Goal: Information Seeking & Learning: Learn about a topic

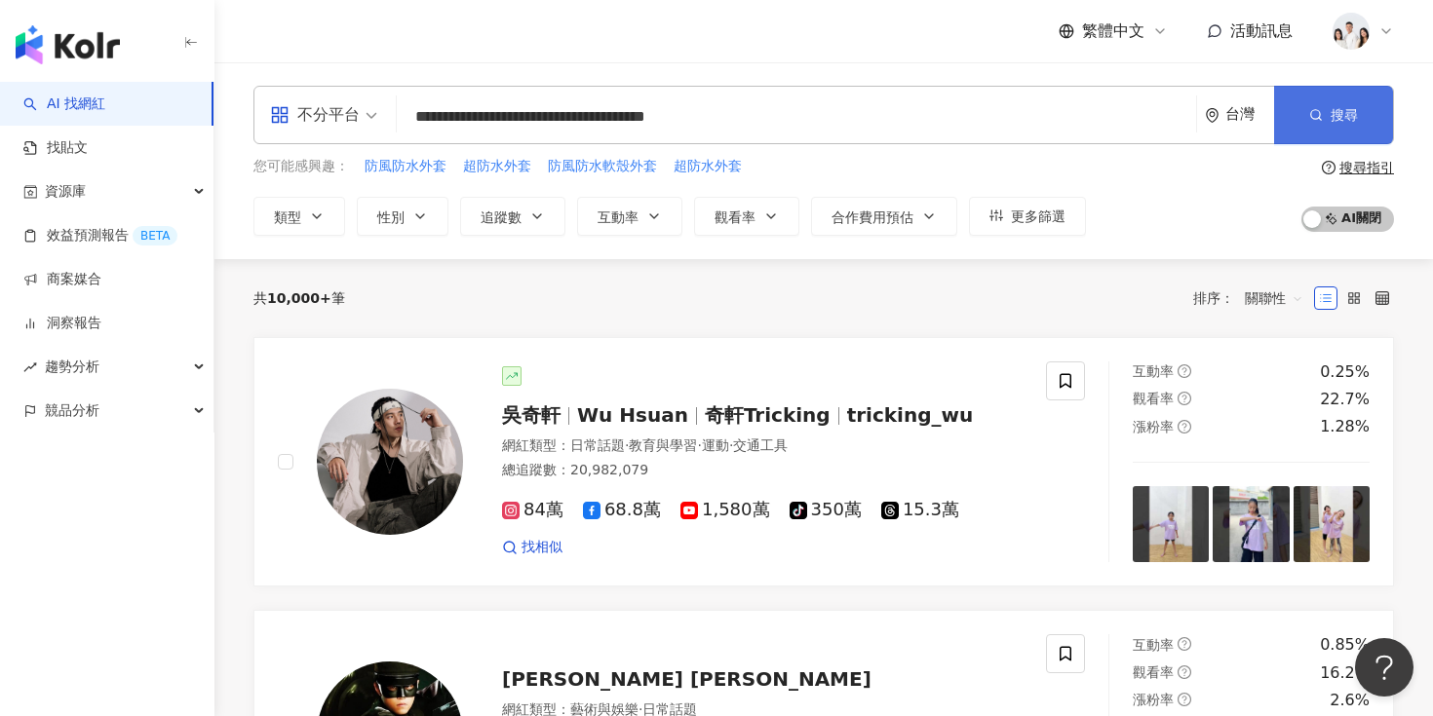
type input "**********"
click at [1313, 118] on circle "button" at bounding box center [1315, 114] width 9 height 9
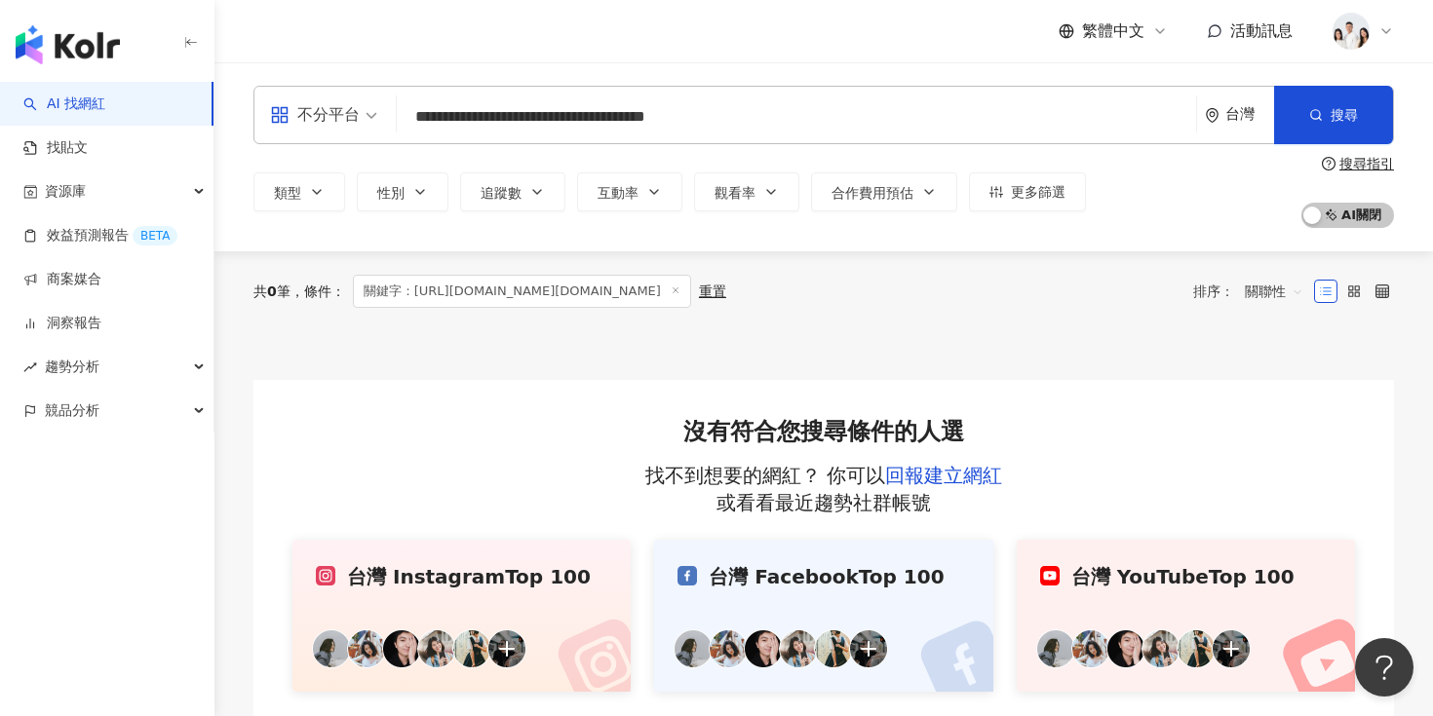
click at [754, 115] on input "**********" at bounding box center [797, 116] width 784 height 37
paste input "**********"
type input "**********"
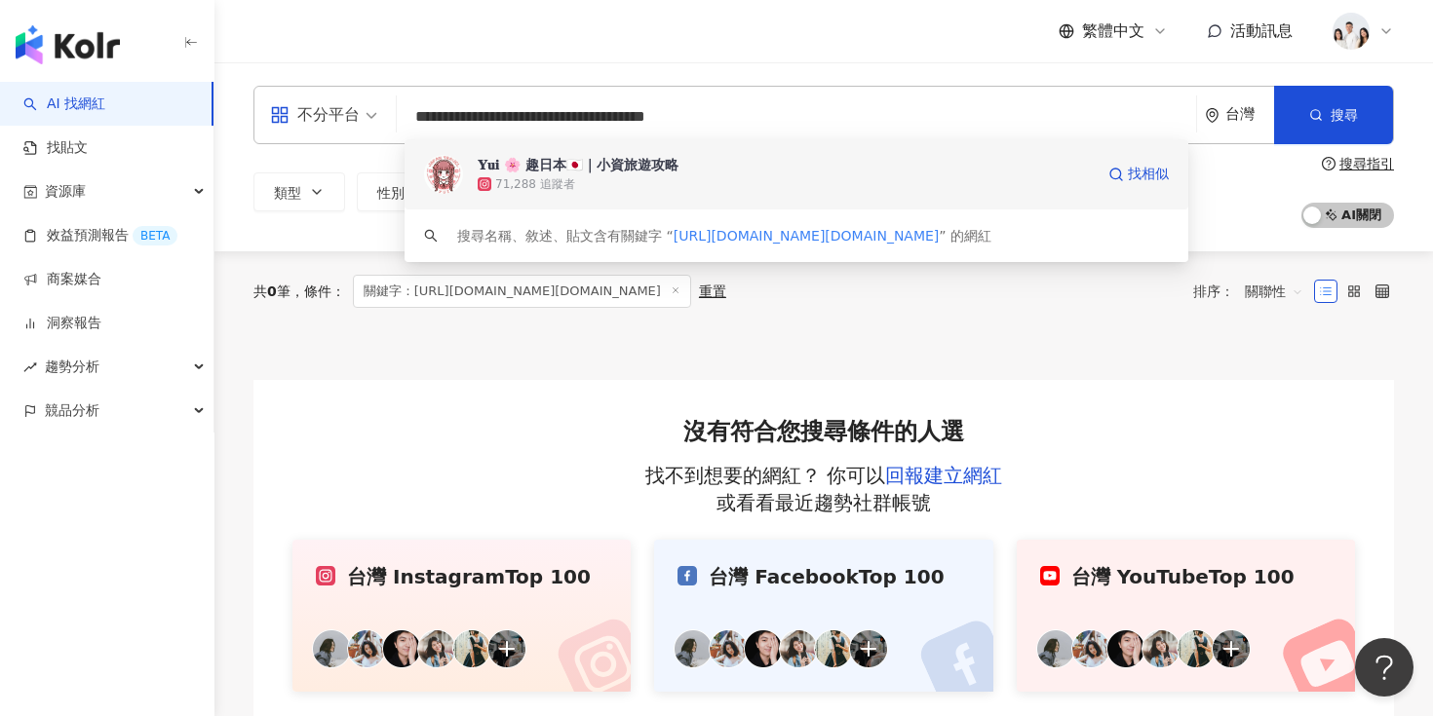
click at [827, 168] on span "𝐘𝐮𝐢 🌸 趣日本🇯🇵｜小資旅遊攻略" at bounding box center [786, 164] width 616 height 19
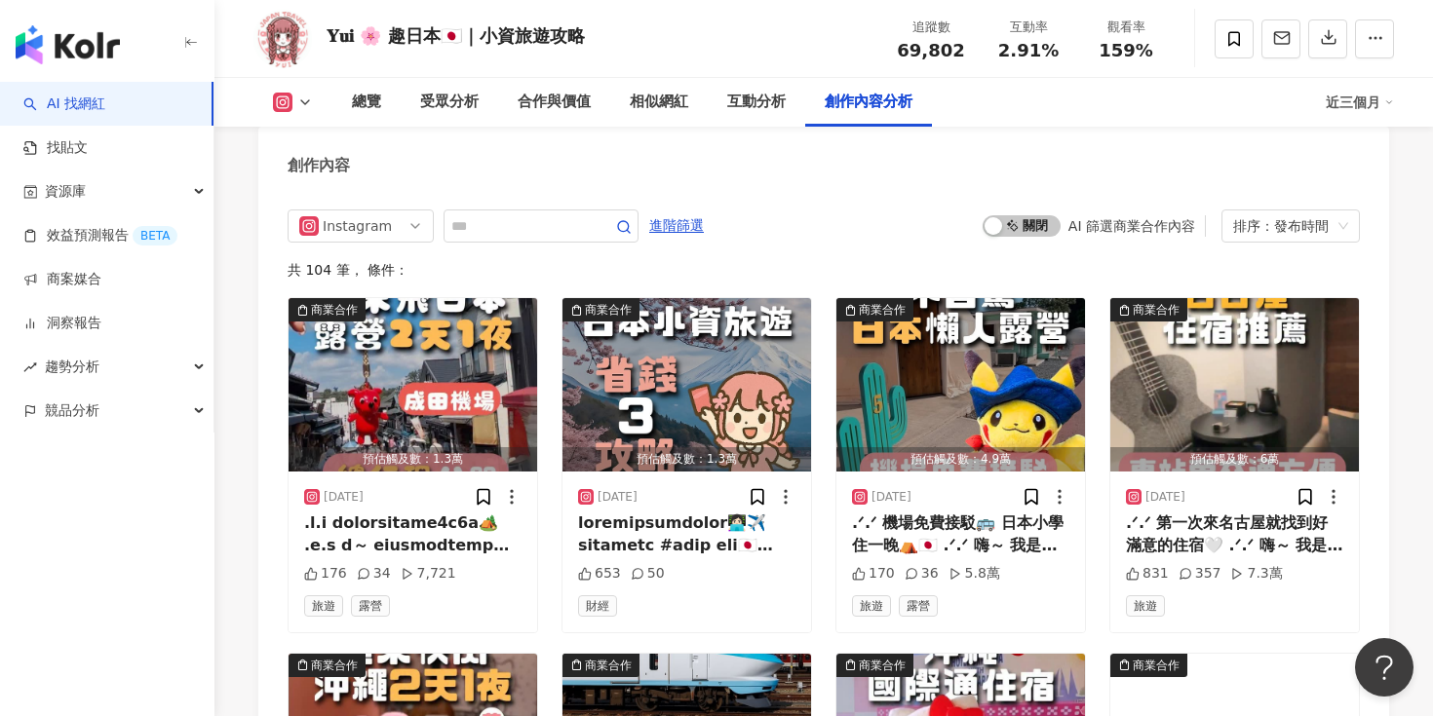
scroll to position [6088, 0]
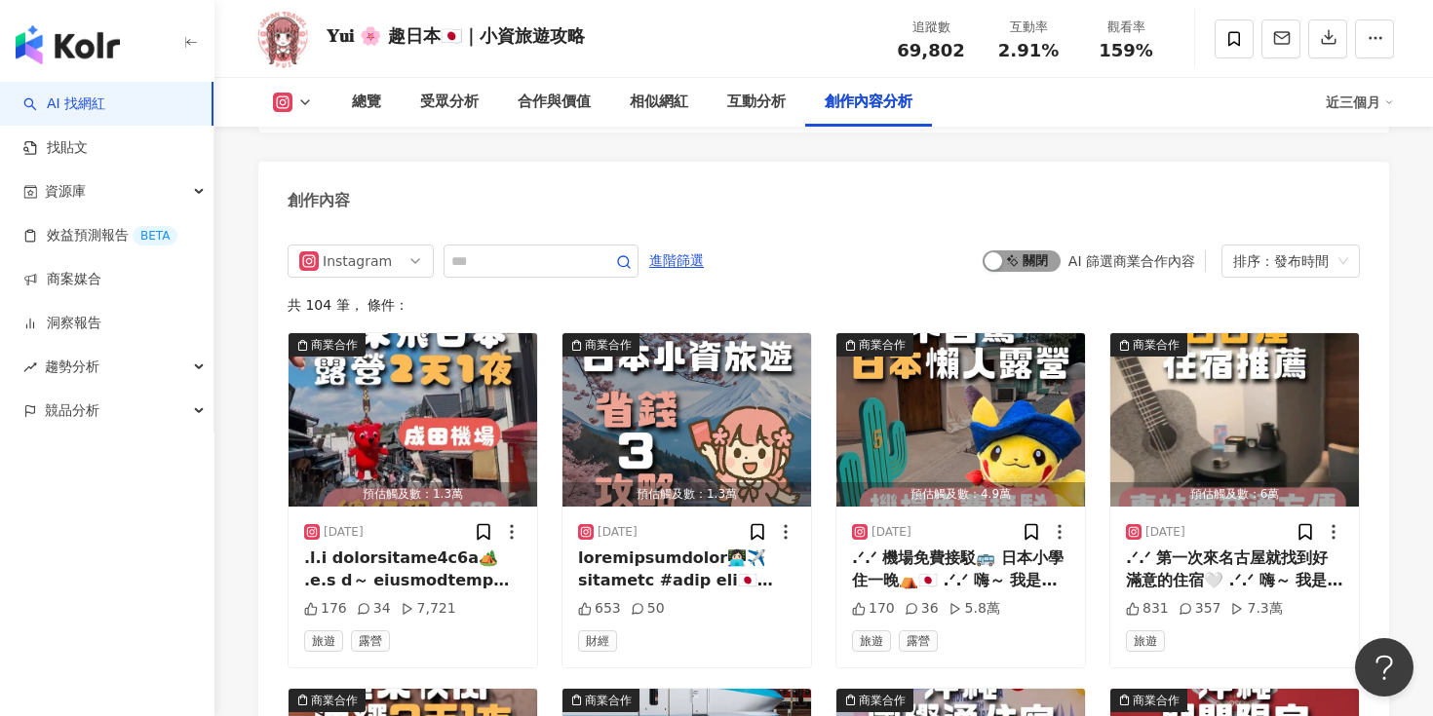
click at [1027, 251] on span "啟動 關閉" at bounding box center [1022, 261] width 78 height 21
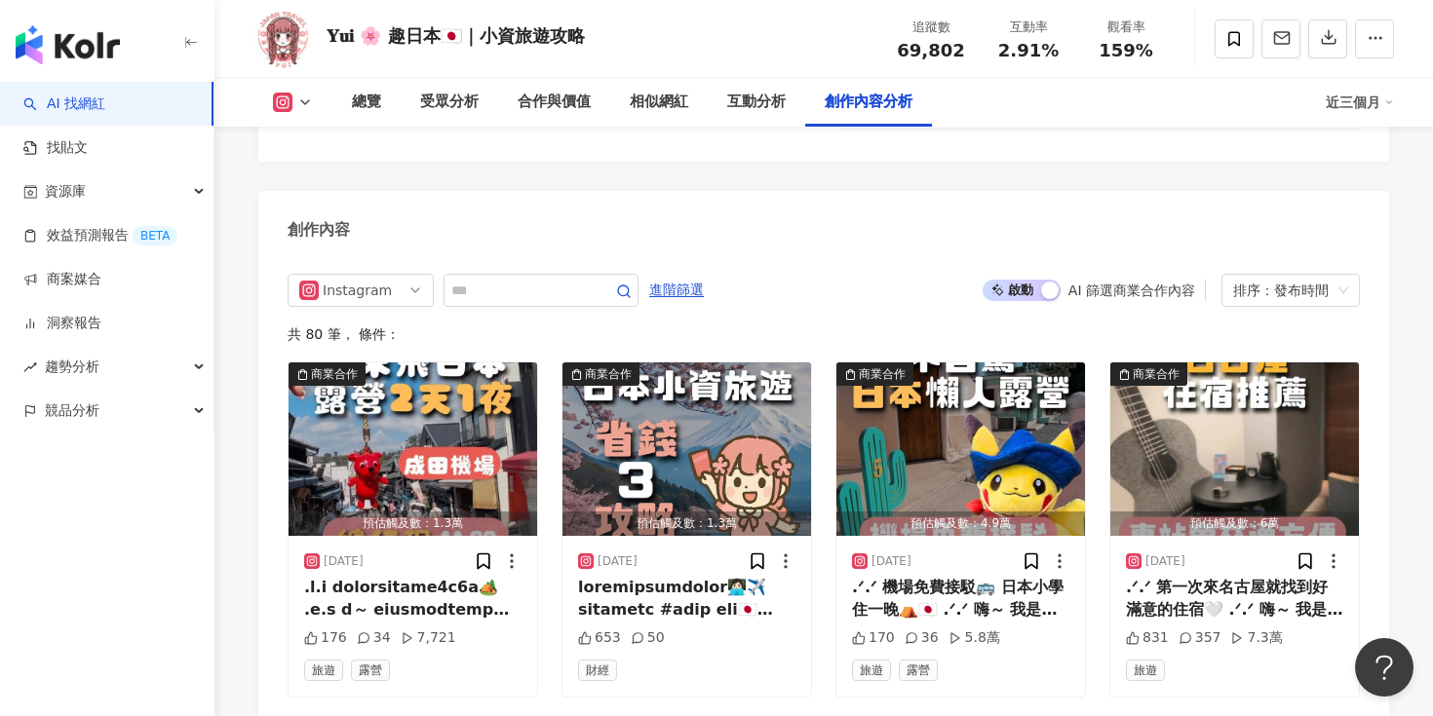
click at [1044, 282] on div "button" at bounding box center [1050, 291] width 18 height 18
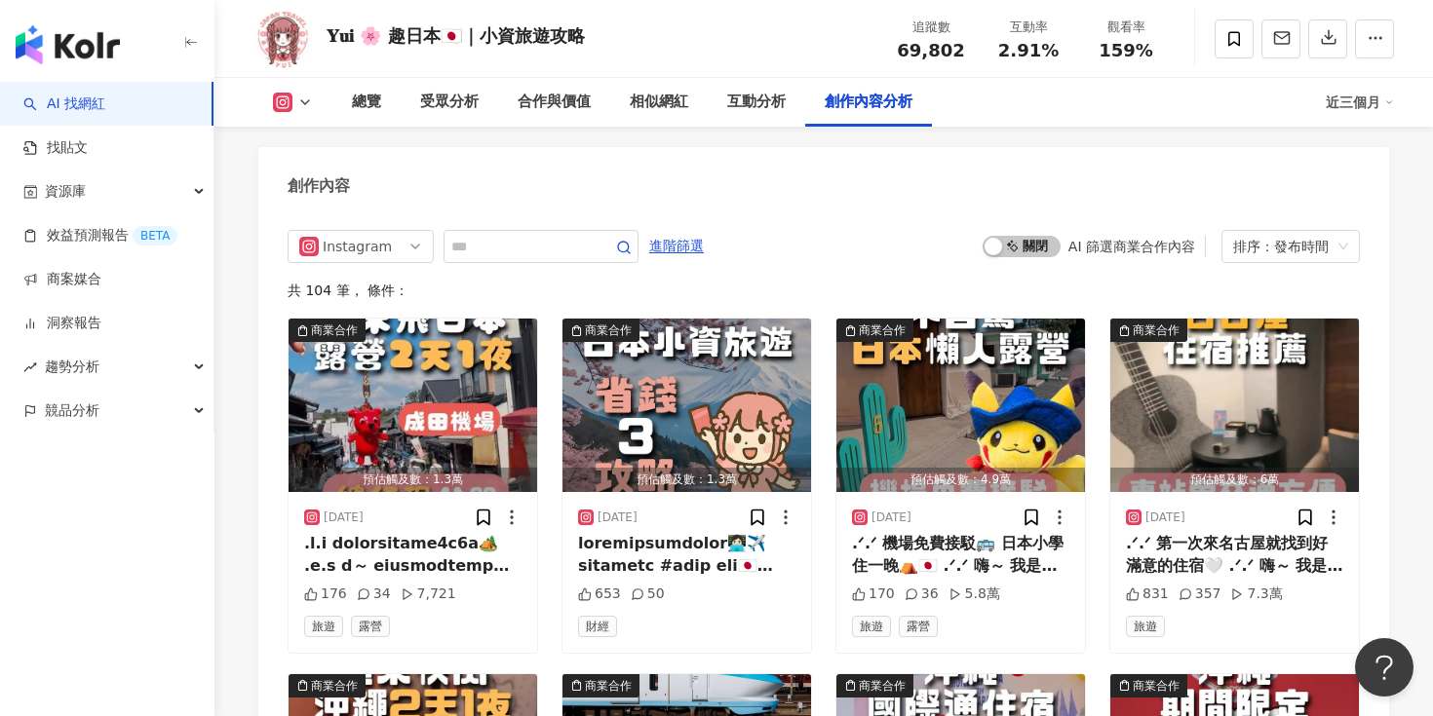
scroll to position [6138, 0]
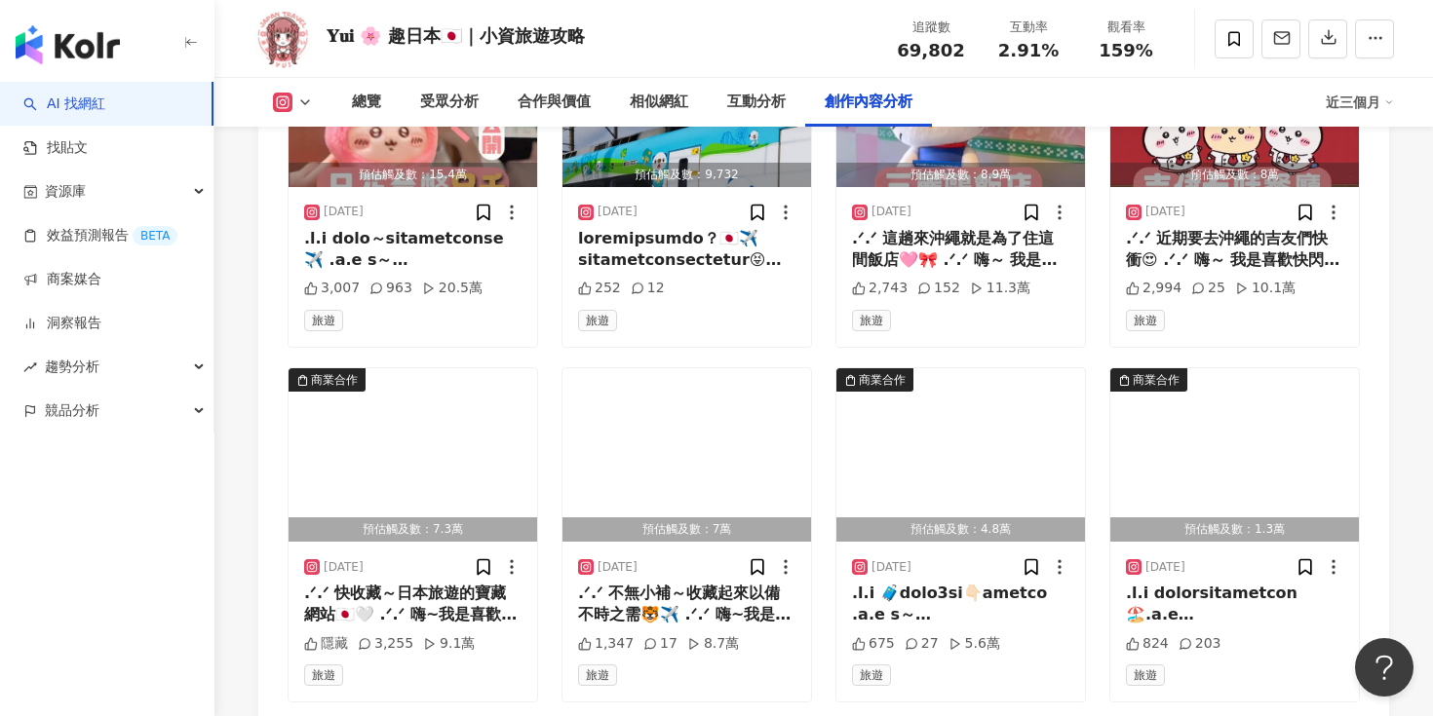
scroll to position [6766, 0]
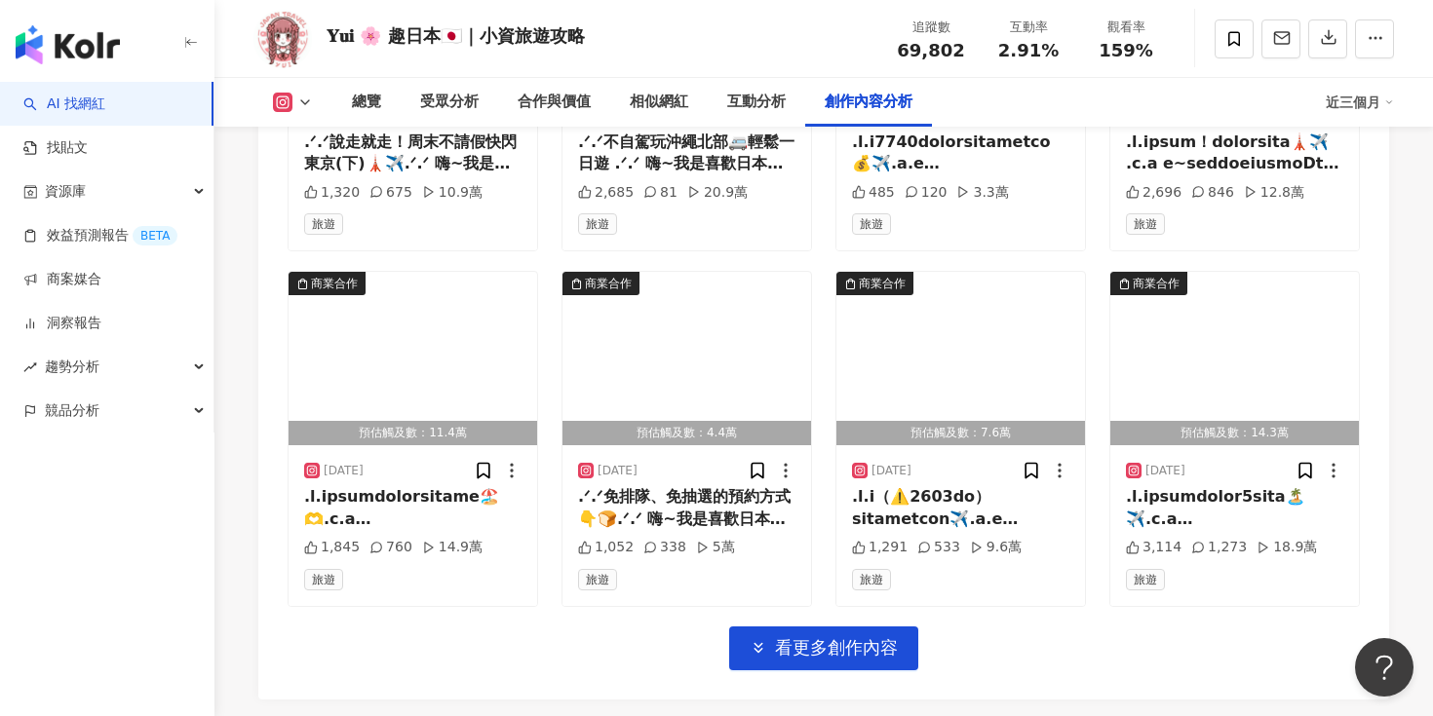
scroll to position [7927, 0]
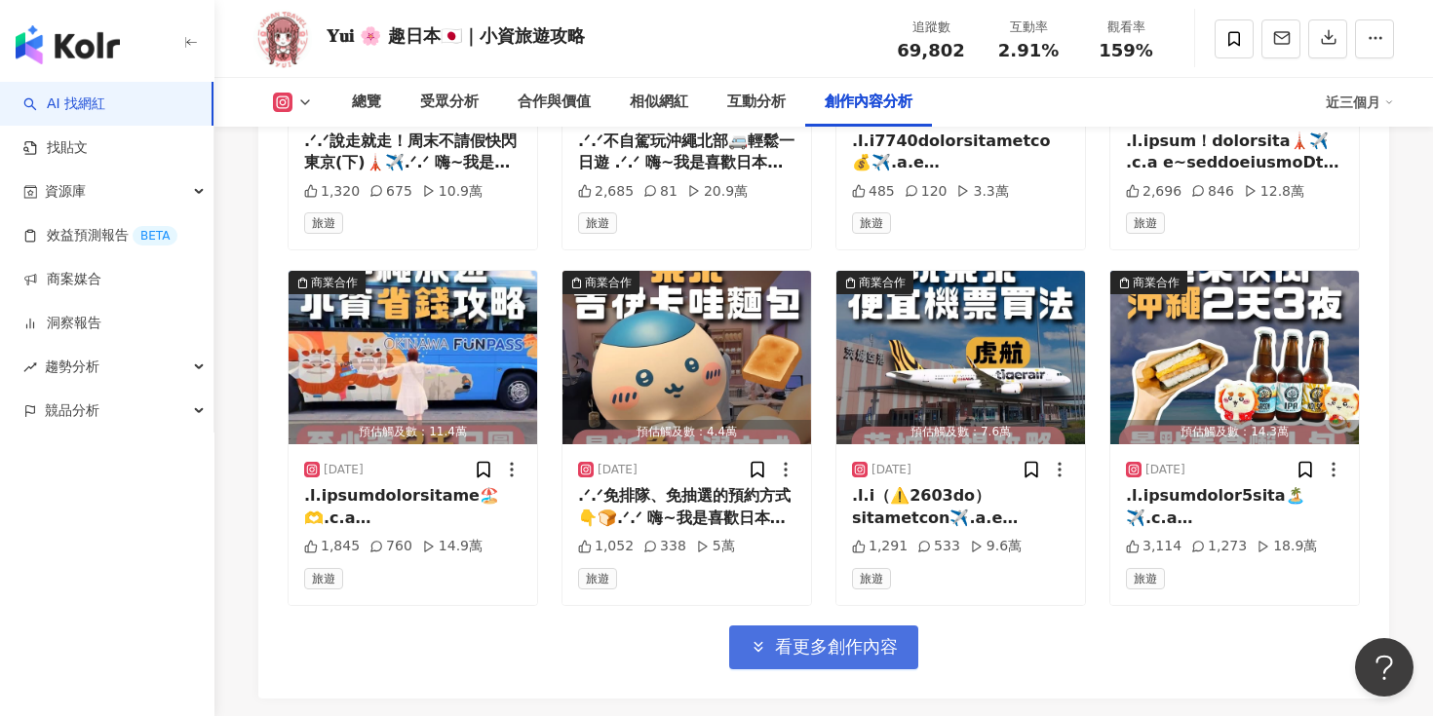
click at [771, 626] on button "看更多創作內容" at bounding box center [823, 648] width 189 height 44
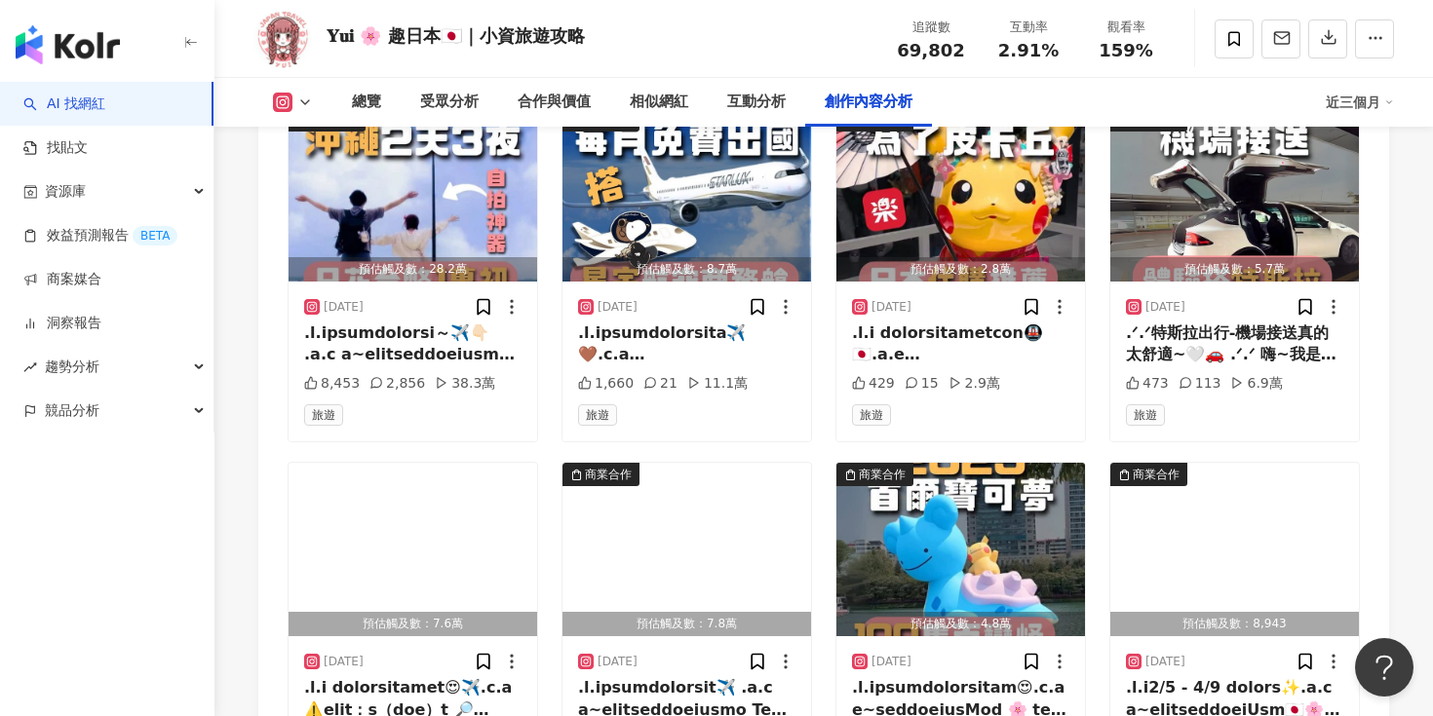
scroll to position [8906, 0]
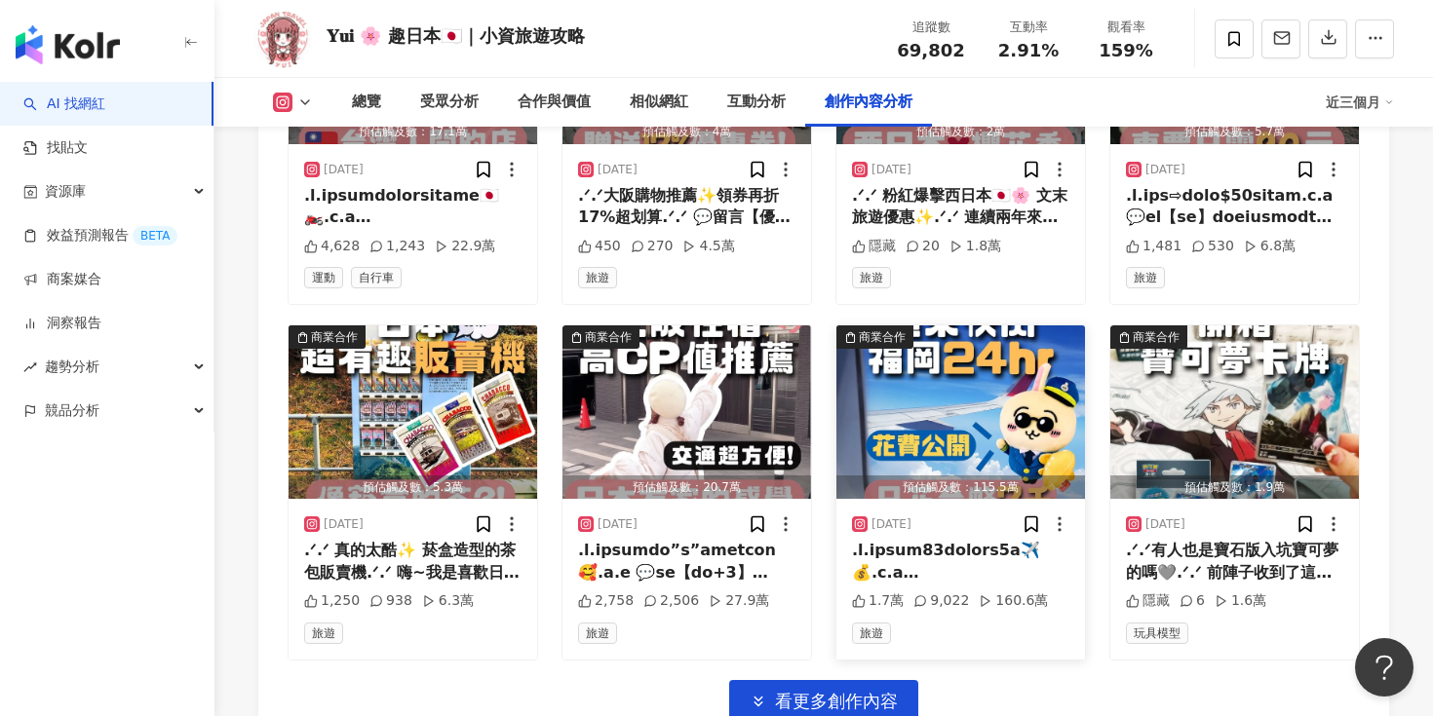
scroll to position [10014, 0]
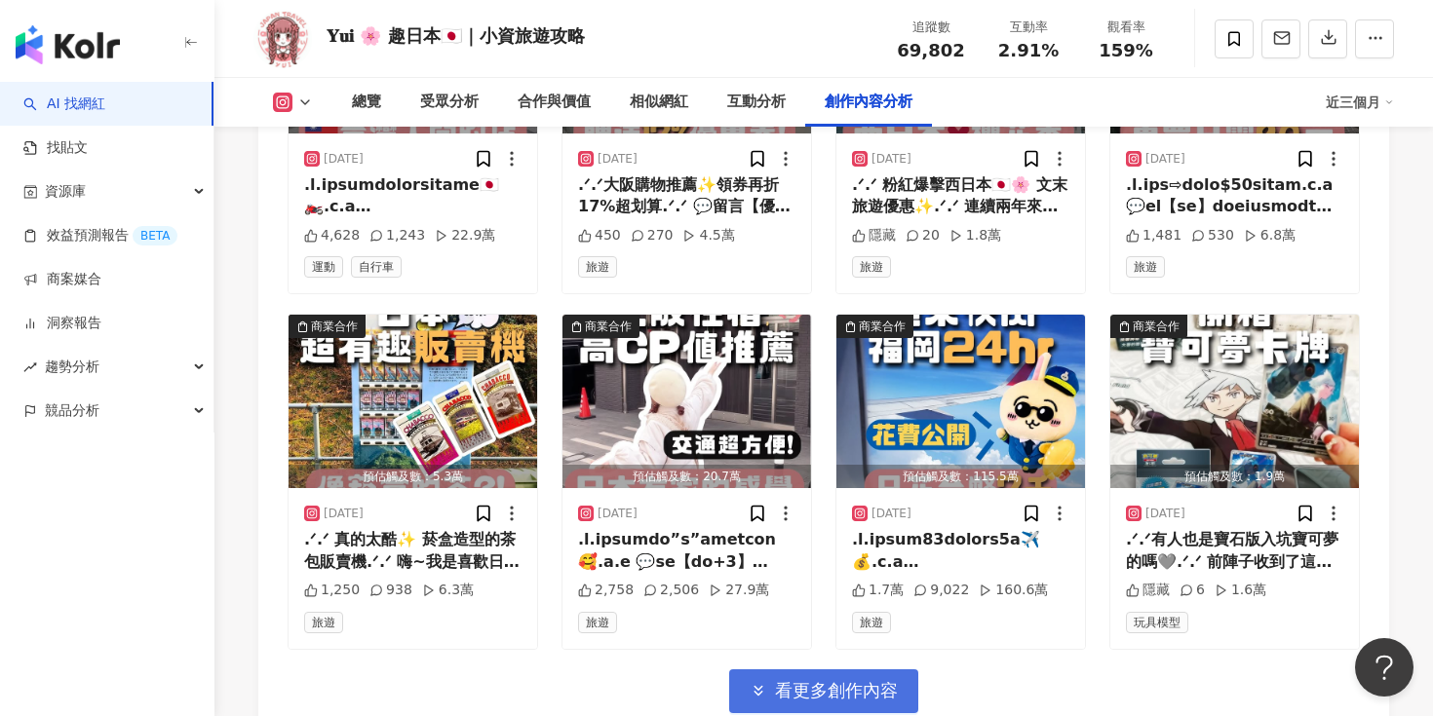
click at [823, 670] on button "看更多創作內容" at bounding box center [823, 692] width 189 height 44
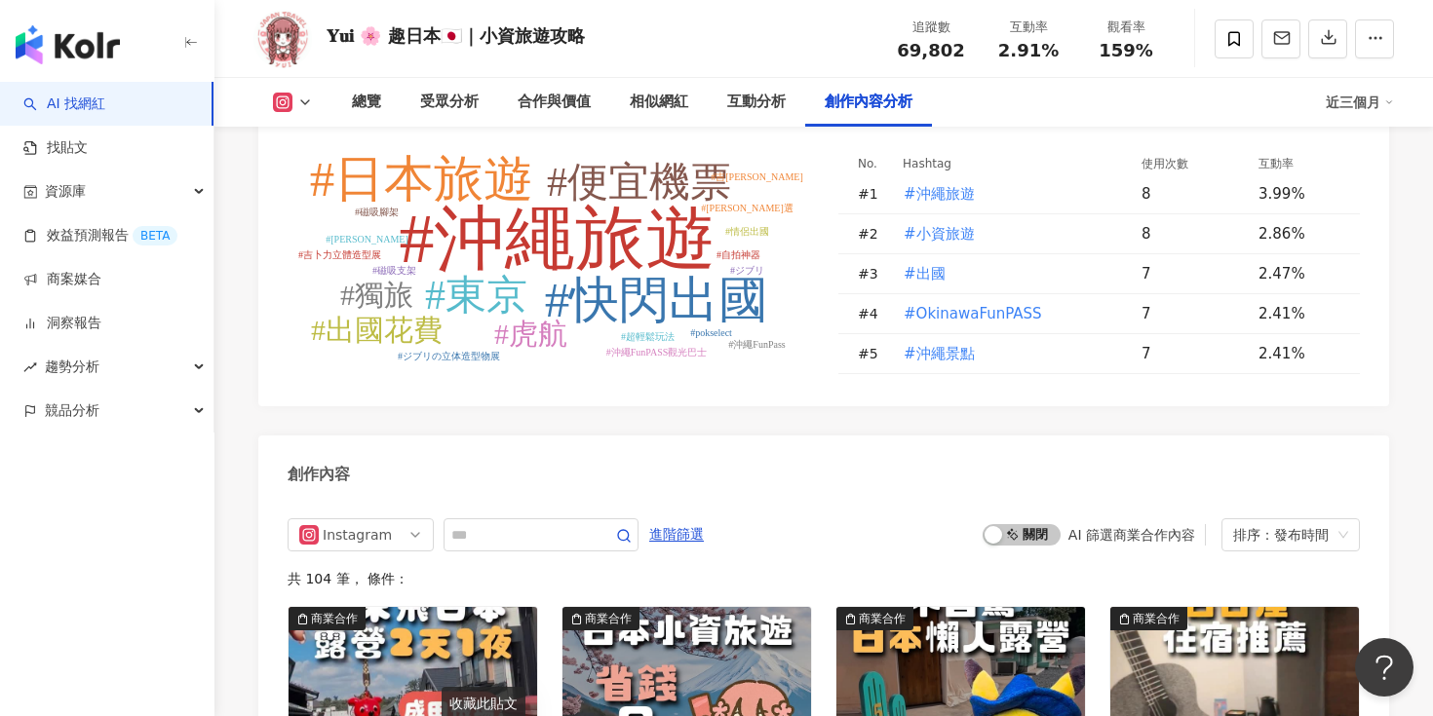
scroll to position [5903, 0]
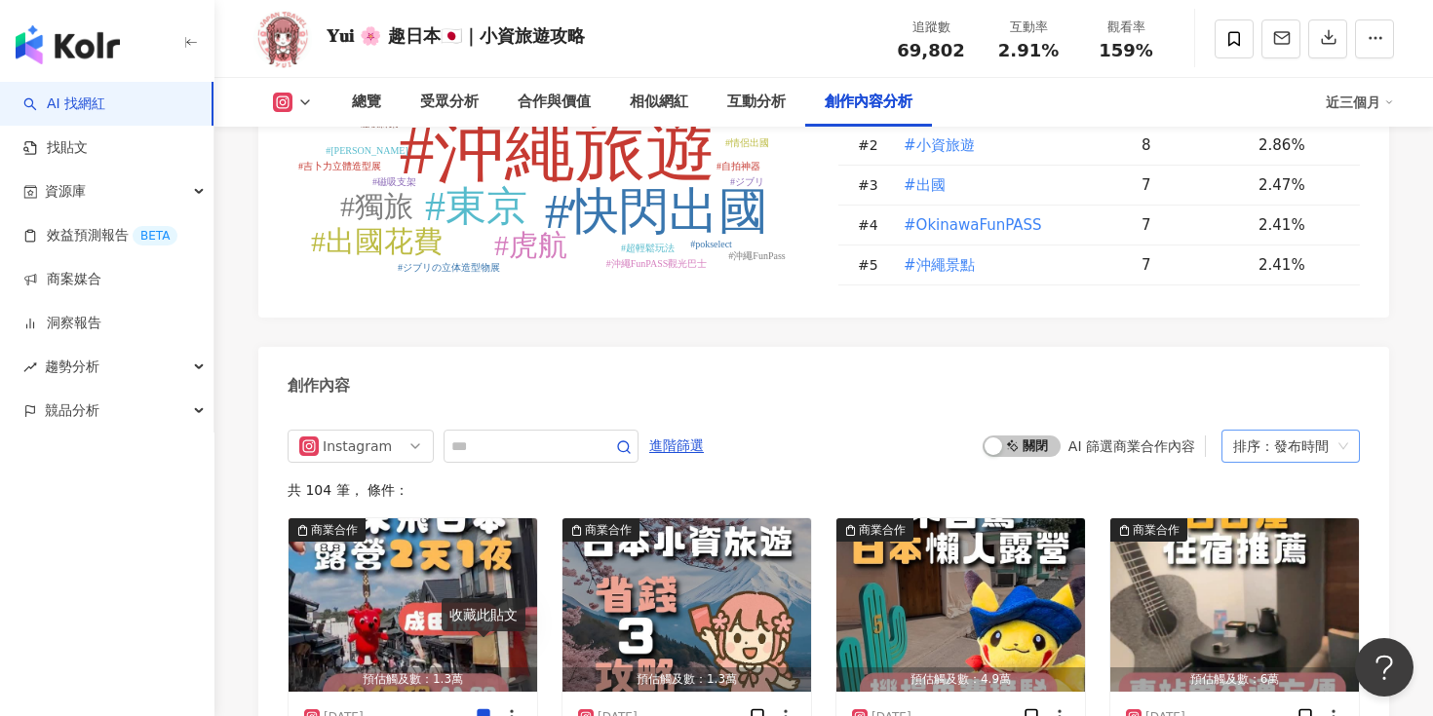
click at [1265, 431] on div "排序：發布時間" at bounding box center [1281, 446] width 97 height 31
click at [935, 430] on div "Instagram 進階篩選 啟動 關閉 AI 篩選商業合作內容 排序：發布時間" at bounding box center [824, 446] width 1072 height 33
click at [394, 431] on span "Instagram" at bounding box center [360, 446] width 123 height 31
click at [248, 470] on div "總覽 最後更新日期：[DATE] 解鎖最新數據 近三個月 Instagram 網紅基本資料 性別 女 主要語言 繁體中文 99.1% 網紅類型 旅遊 社群簡介…" at bounding box center [823, 126] width 1218 height 11585
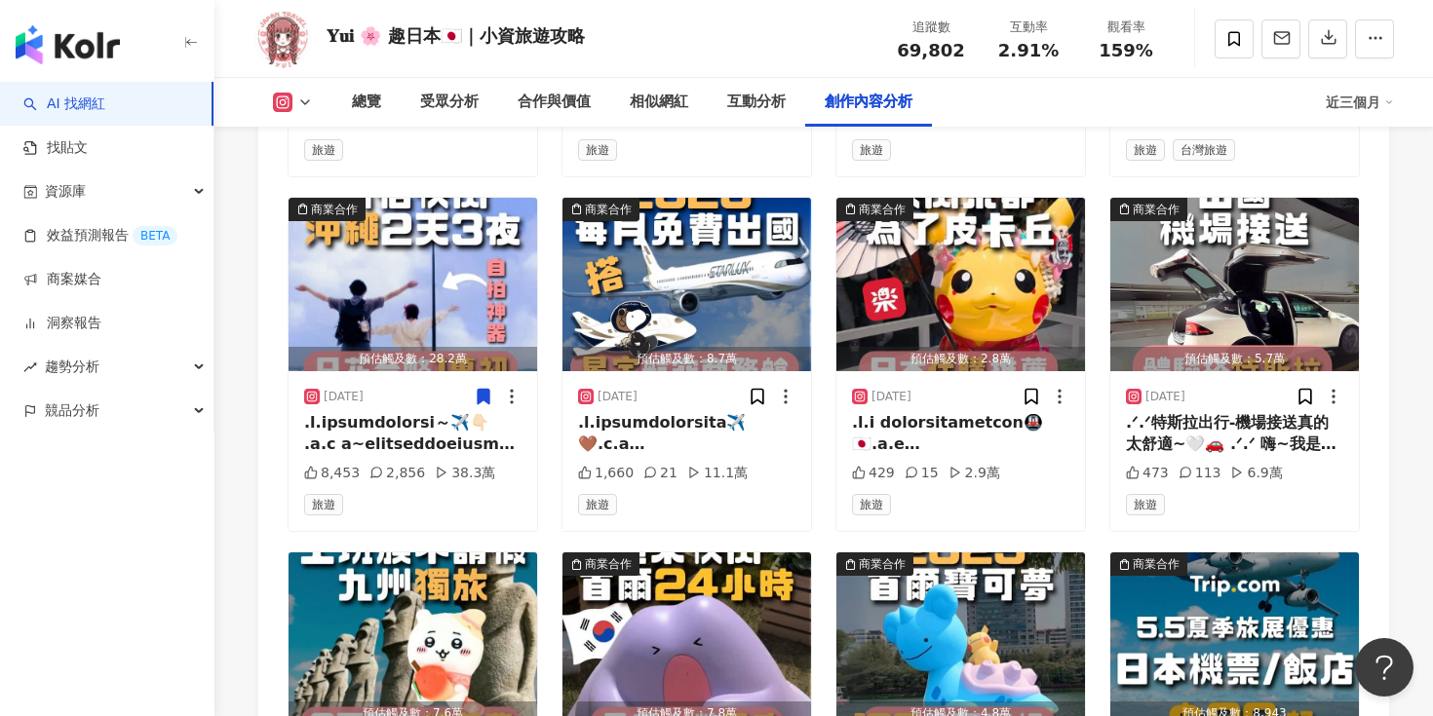
scroll to position [8770, 0]
